Goal: Transaction & Acquisition: Purchase product/service

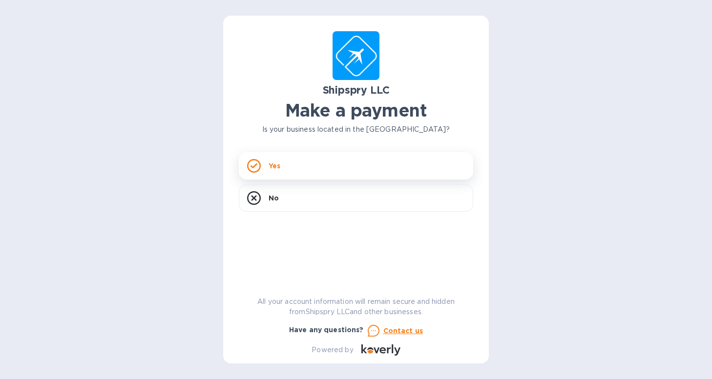
click at [386, 168] on div "Yes" at bounding box center [356, 165] width 234 height 27
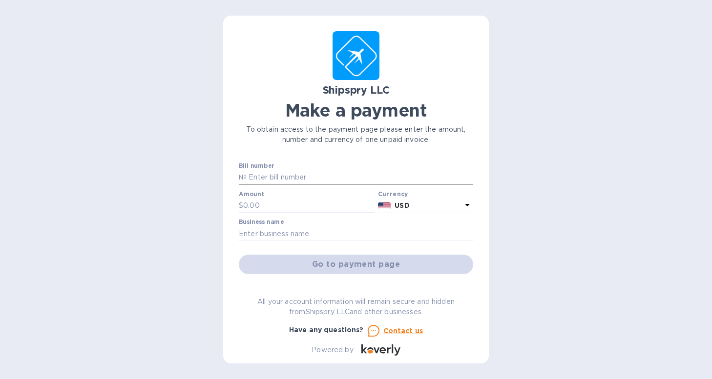
click at [314, 176] on input "text" at bounding box center [360, 177] width 227 height 15
click at [296, 163] on div "Bill number №" at bounding box center [356, 174] width 234 height 22
click at [327, 176] on input "text" at bounding box center [360, 177] width 227 height 15
paste input "No:43290A"
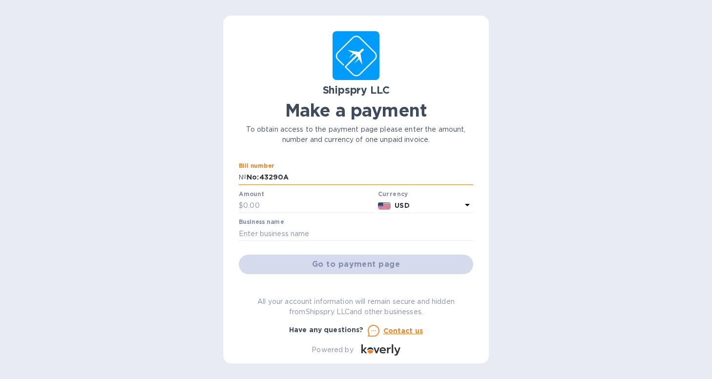
click at [256, 178] on input "No:43290A" at bounding box center [360, 177] width 227 height 15
type input "43290A"
click at [263, 211] on input "text" at bounding box center [308, 206] width 131 height 15
type input "5,700"
click at [339, 240] on input "text" at bounding box center [356, 234] width 234 height 15
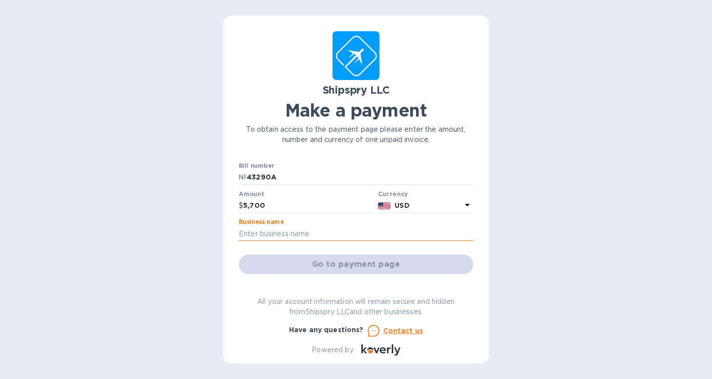
type input "TeraDAR, Inc."
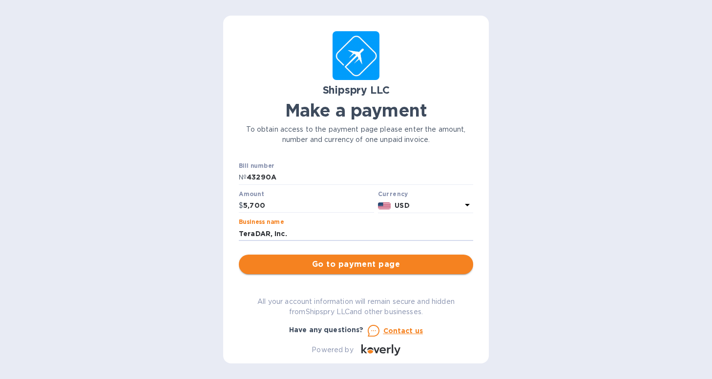
click at [353, 263] on span "Go to payment page" at bounding box center [356, 265] width 219 height 12
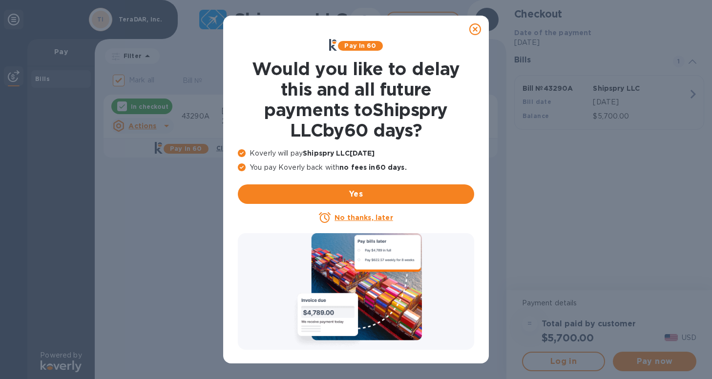
click at [476, 30] on icon at bounding box center [475, 29] width 12 height 12
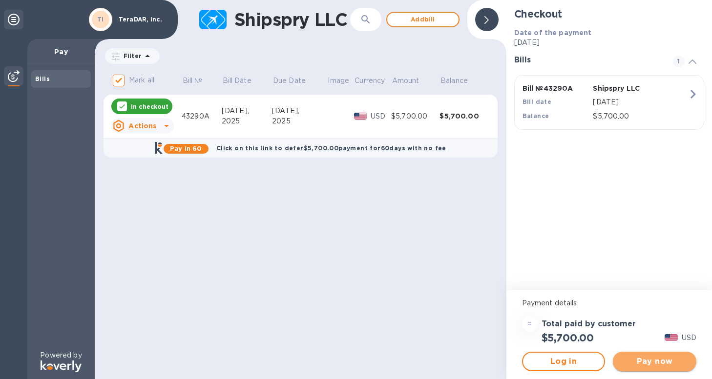
click at [664, 360] on span "Pay now" at bounding box center [655, 362] width 68 height 12
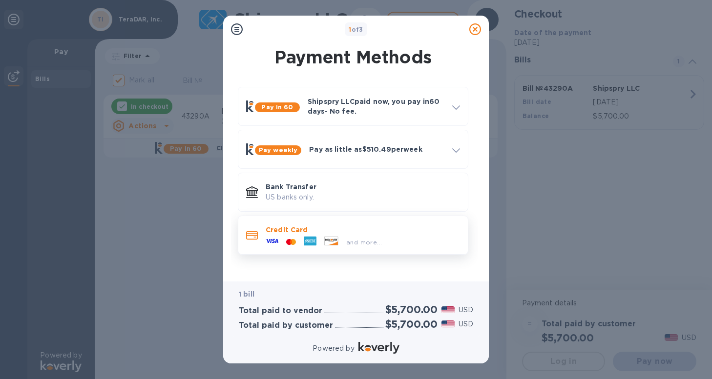
click at [418, 245] on div "and more..." at bounding box center [363, 240] width 194 height 11
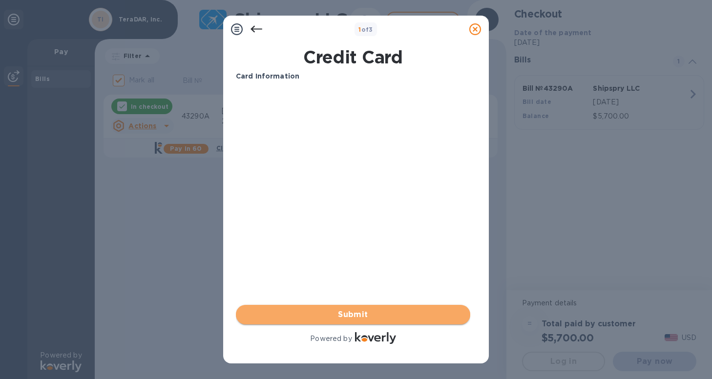
click at [412, 315] on span "Submit" at bounding box center [353, 315] width 219 height 12
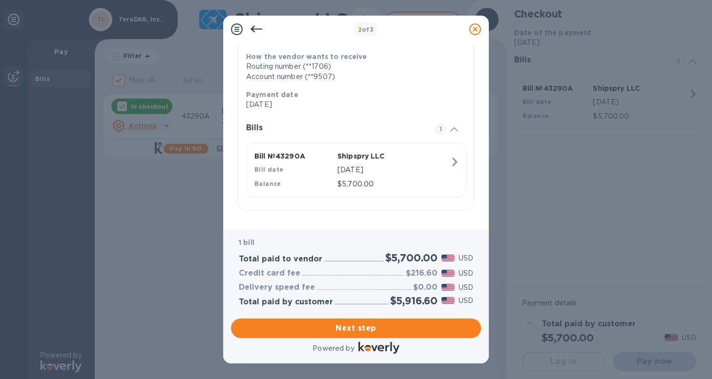
scroll to position [145, 0]
click at [258, 30] on icon at bounding box center [257, 29] width 12 height 12
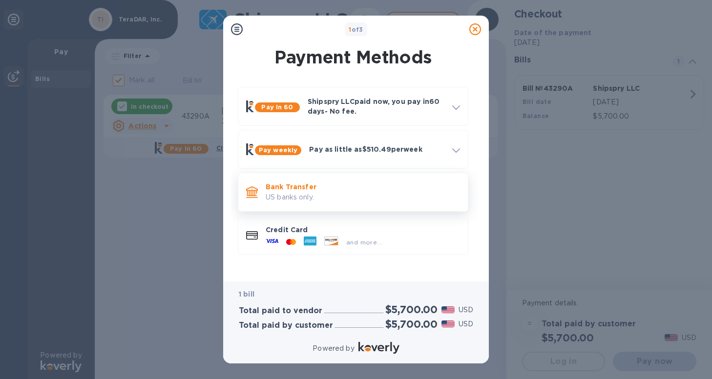
click at [329, 198] on p "US banks only." at bounding box center [363, 197] width 194 height 10
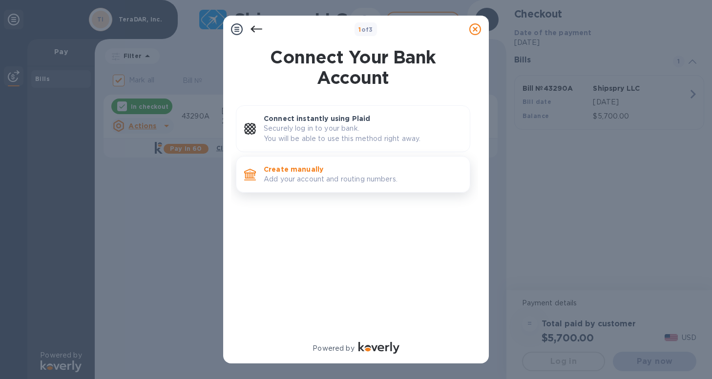
click at [440, 178] on p "Add your account and routing numbers." at bounding box center [363, 179] width 198 height 10
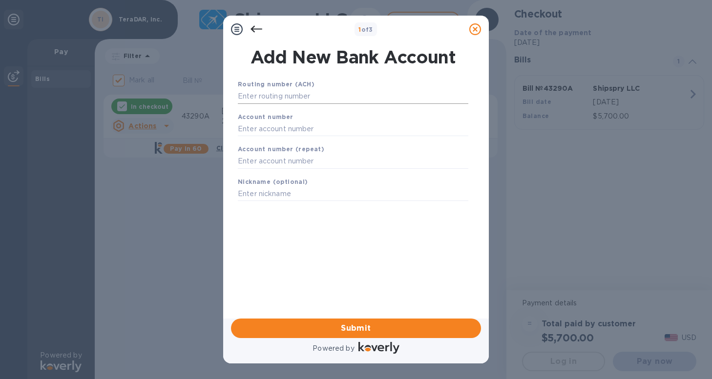
click at [304, 90] on input "text" at bounding box center [353, 96] width 231 height 15
paste input "121140399"
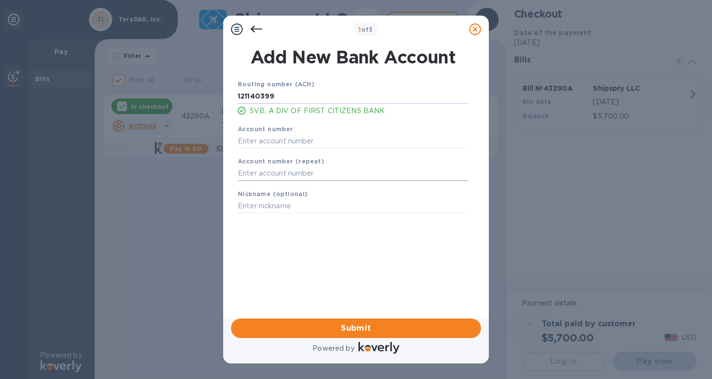
type input "121140399"
click at [325, 143] on input "text" at bounding box center [353, 141] width 231 height 15
paste input "3303261357"
type input "3303261357"
click at [309, 173] on input "text" at bounding box center [353, 174] width 231 height 15
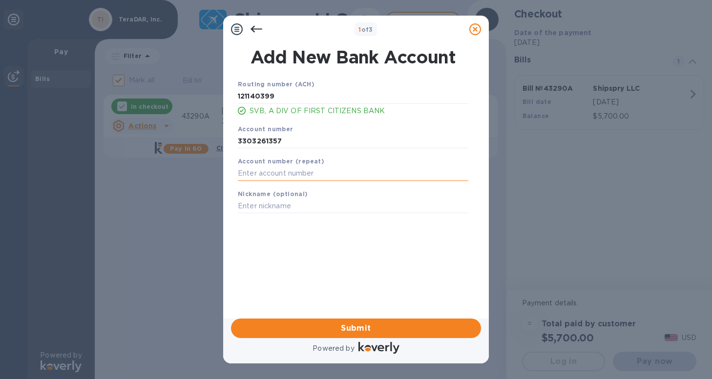
paste input "3303261357"
type input "3303261357"
click at [304, 203] on input "text" at bounding box center [353, 206] width 231 height 15
click at [299, 208] on input "text" at bounding box center [353, 206] width 231 height 15
type input "S"
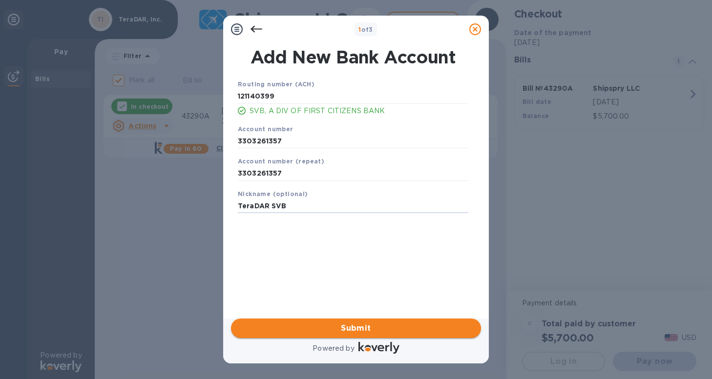
type input "TeraDAR SVB"
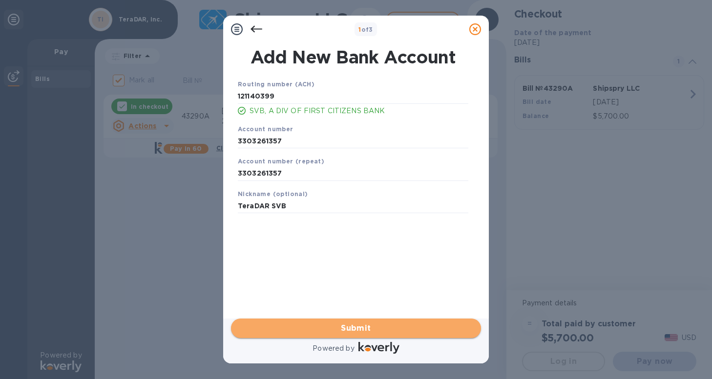
click at [348, 323] on span "Submit" at bounding box center [356, 329] width 234 height 12
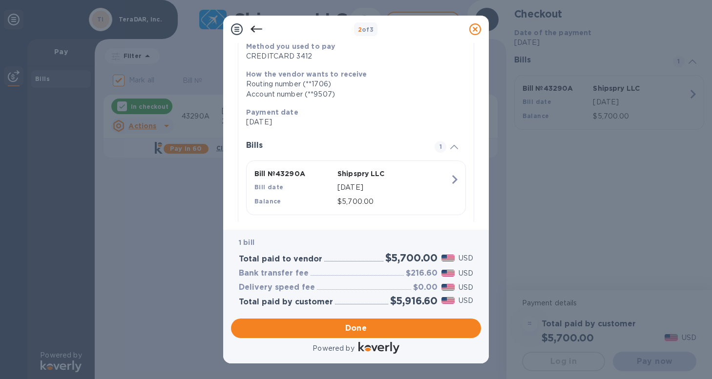
scroll to position [145, 0]
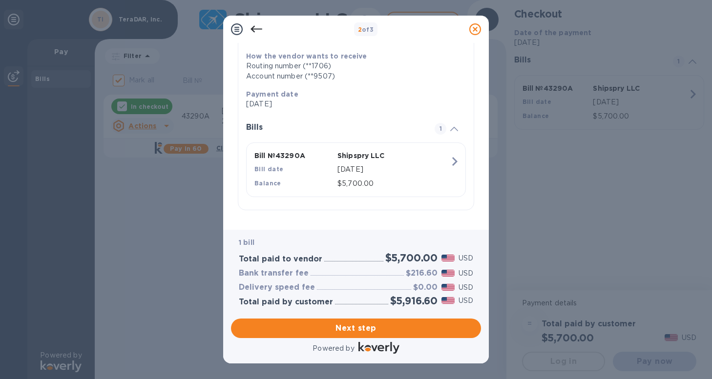
click at [258, 30] on icon at bounding box center [257, 29] width 12 height 12
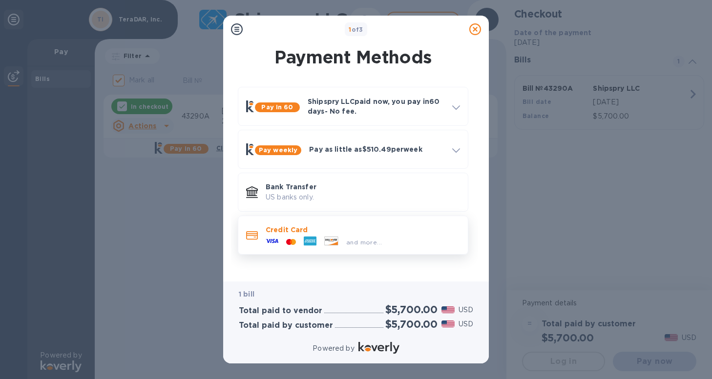
click at [349, 241] on span "and more..." at bounding box center [364, 242] width 36 height 7
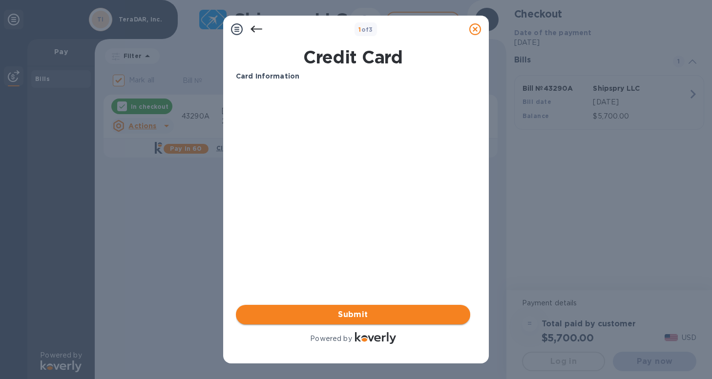
click at [447, 317] on span "Submit" at bounding box center [353, 315] width 219 height 12
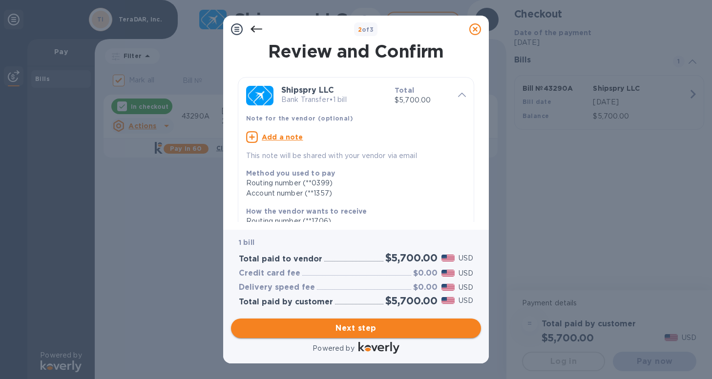
click at [378, 326] on span "Next step" at bounding box center [356, 329] width 234 height 12
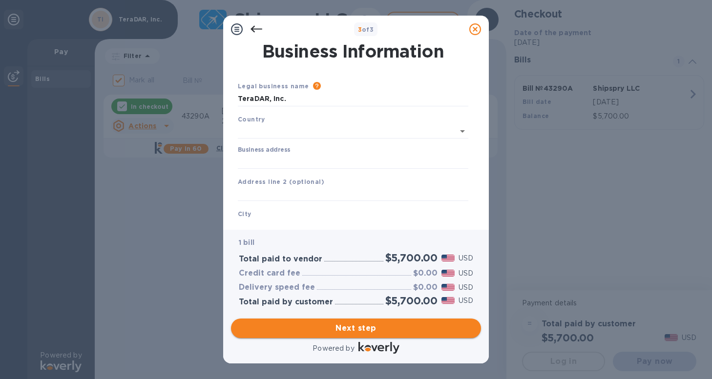
type input "[GEOGRAPHIC_DATA]"
click at [388, 159] on input "Business address" at bounding box center [353, 159] width 231 height 15
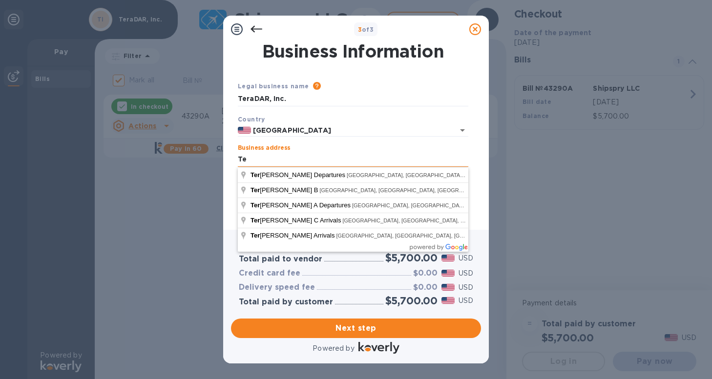
type input "T"
click at [375, 163] on input "[STREET_ADDRESS]" at bounding box center [353, 159] width 231 height 15
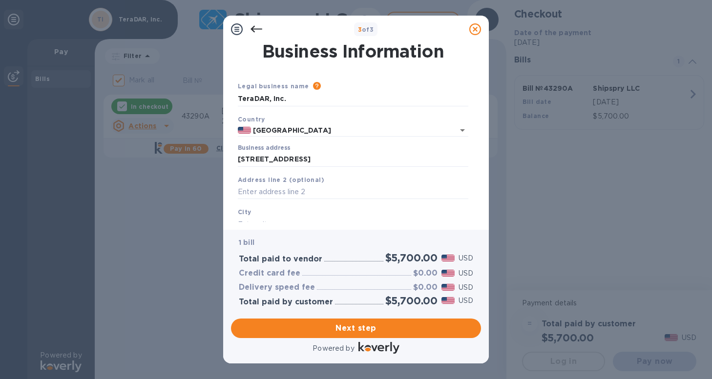
type input "[STREET_ADDRESS]"
type input "[GEOGRAPHIC_DATA]"
type input "MA"
type input "02210"
click at [296, 190] on input "text" at bounding box center [353, 192] width 231 height 15
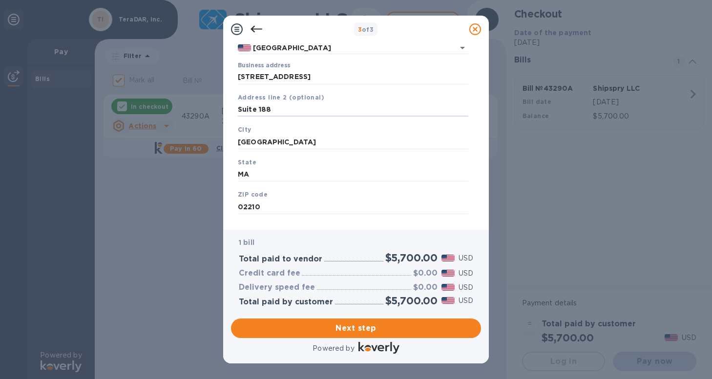
scroll to position [99, 0]
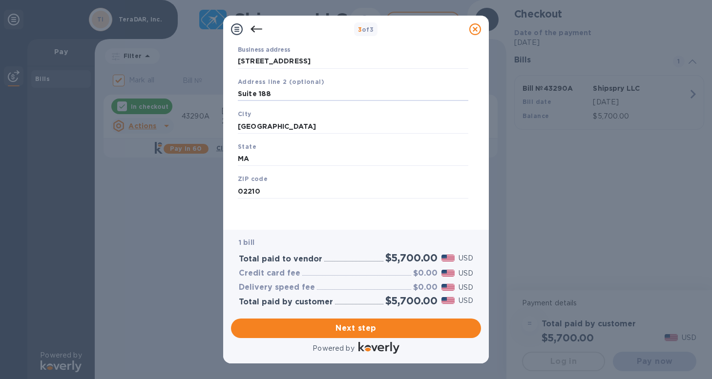
type input "Suite 188"
click at [387, 208] on div "Save" at bounding box center [353, 207] width 238 height 8
click at [362, 325] on span "Next step" at bounding box center [356, 329] width 234 height 12
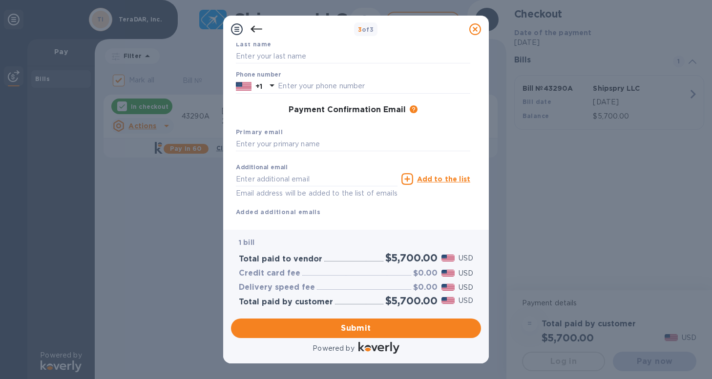
scroll to position [0, 0]
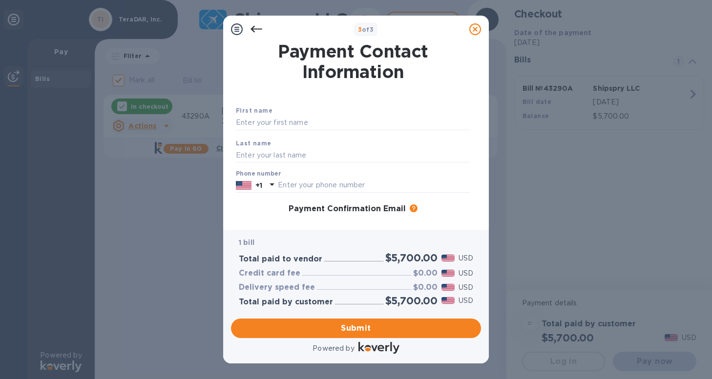
click at [293, 130] on div "First name" at bounding box center [353, 118] width 242 height 33
click at [313, 120] on input "text" at bounding box center [353, 123] width 234 height 15
type input "[PERSON_NAME]"
type input "6037145179"
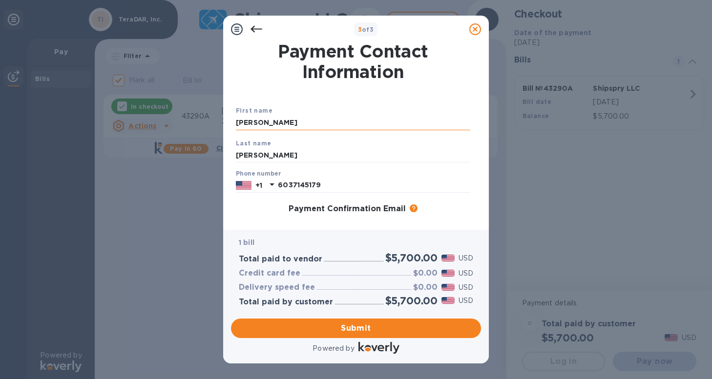
type input "[EMAIL_ADDRESS][DOMAIN_NAME]"
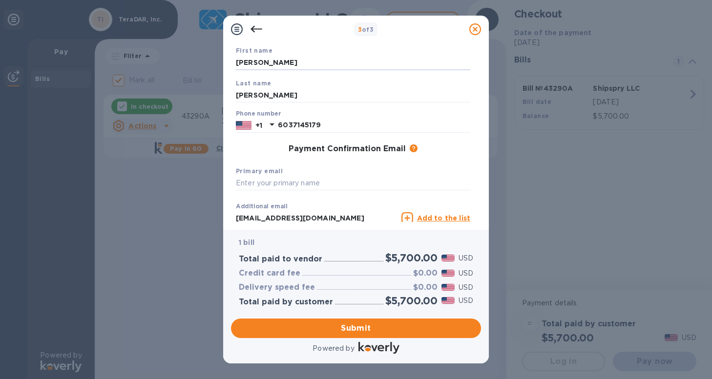
scroll to position [75, 0]
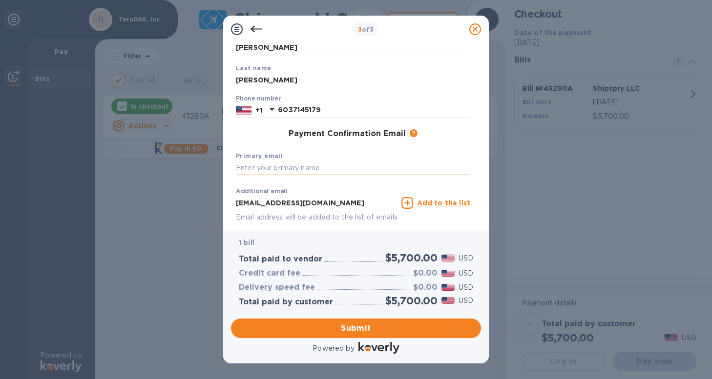
click at [322, 170] on input "text" at bounding box center [353, 168] width 234 height 15
click at [316, 196] on input "[EMAIL_ADDRESS][DOMAIN_NAME]" at bounding box center [317, 203] width 162 height 15
click at [337, 172] on input "text" at bounding box center [353, 168] width 234 height 15
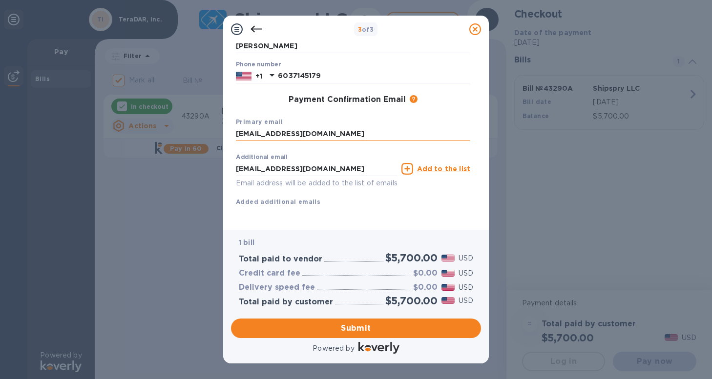
scroll to position [122, 0]
type input "[EMAIL_ADDRESS][DOMAIN_NAME]"
click at [367, 206] on div "First name [PERSON_NAME] Last name [PERSON_NAME] Phone number [PHONE_NUMBER] Pa…" at bounding box center [353, 109] width 234 height 227
click at [372, 332] on span "Submit" at bounding box center [356, 329] width 234 height 12
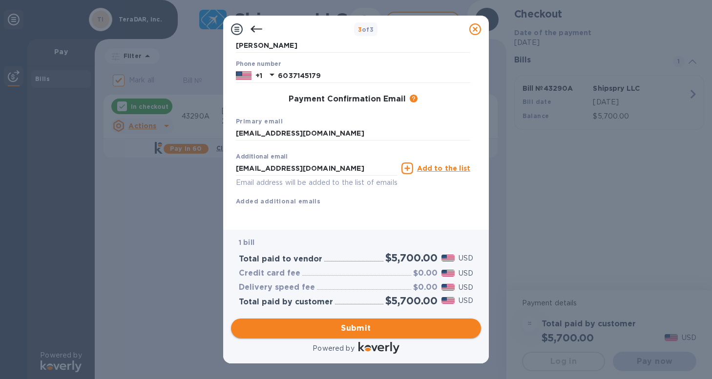
click at [355, 330] on span "Submit" at bounding box center [356, 329] width 234 height 12
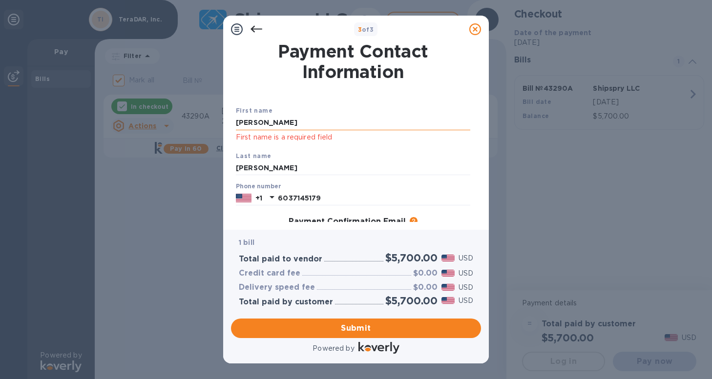
click at [335, 127] on input "[PERSON_NAME]" at bounding box center [353, 123] width 234 height 15
type input "[PERSON_NAME]"
click at [262, 148] on div "Last name [PERSON_NAME]" at bounding box center [353, 163] width 242 height 33
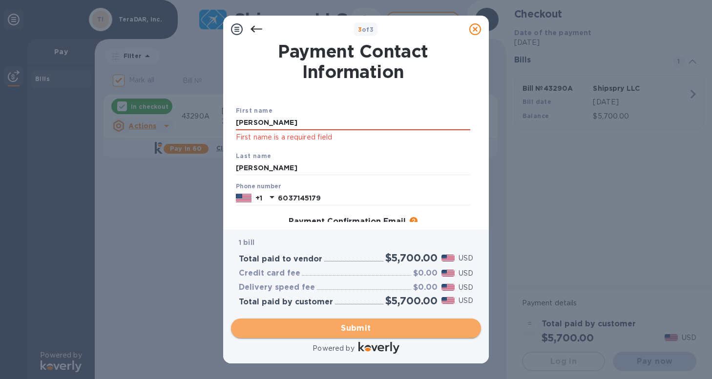
click at [349, 320] on button "Submit" at bounding box center [356, 329] width 250 height 20
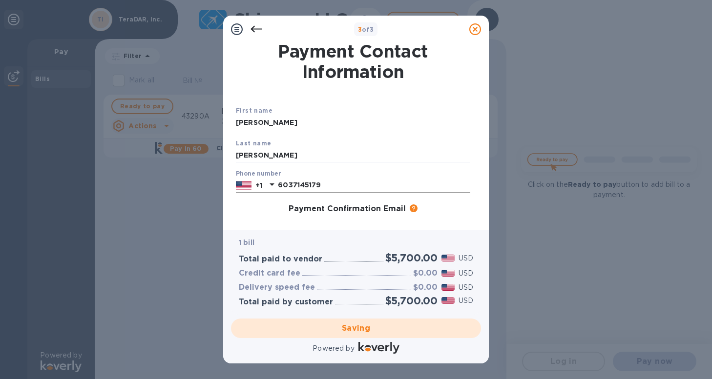
checkbox input "false"
